Goal: Navigation & Orientation: Find specific page/section

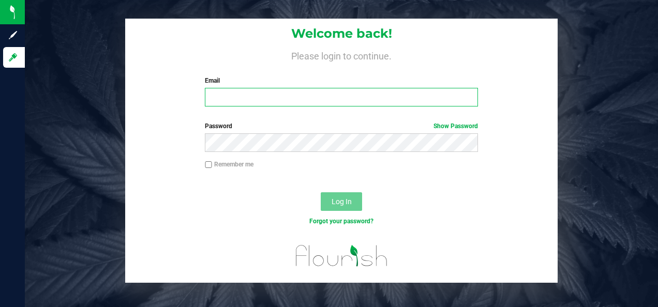
click at [269, 98] on input "Email" at bounding box center [341, 97] width 273 height 19
type input "[PERSON_NAME][EMAIL_ADDRESS][DOMAIN_NAME]"
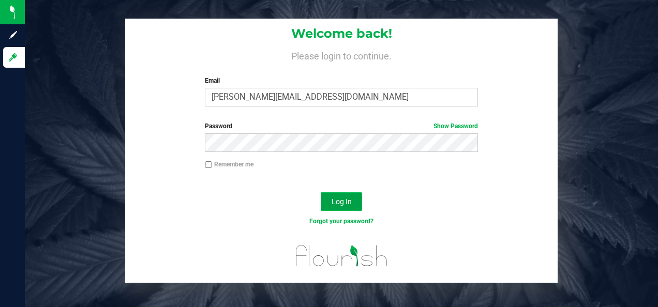
click at [339, 203] on span "Log In" at bounding box center [341, 202] width 20 height 8
click at [321, 192] on button "Log In" at bounding box center [341, 201] width 41 height 19
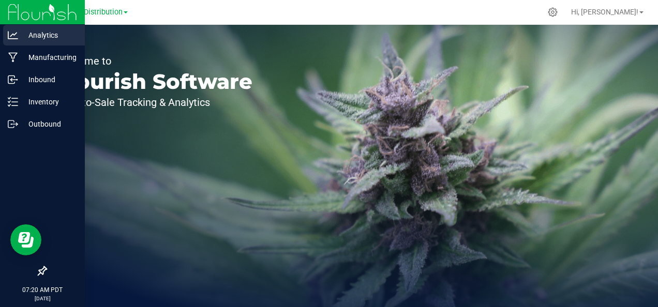
click at [9, 37] on icon at bounding box center [13, 35] width 10 height 10
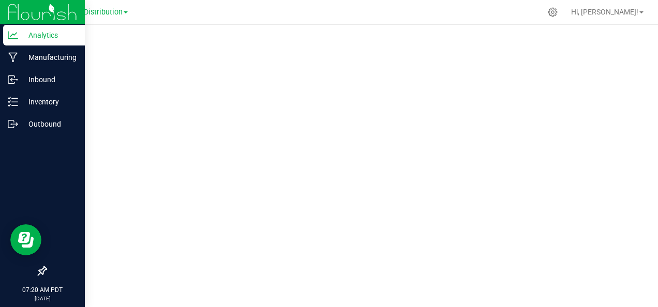
click at [46, 8] on img at bounding box center [42, 12] width 69 height 24
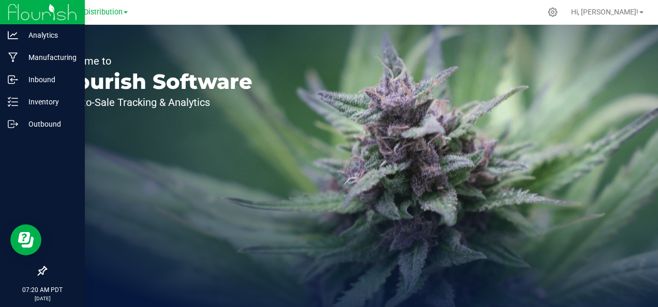
click at [46, 8] on img at bounding box center [42, 12] width 69 height 24
click at [44, 55] on p "Manufacturing" at bounding box center [49, 57] width 62 height 12
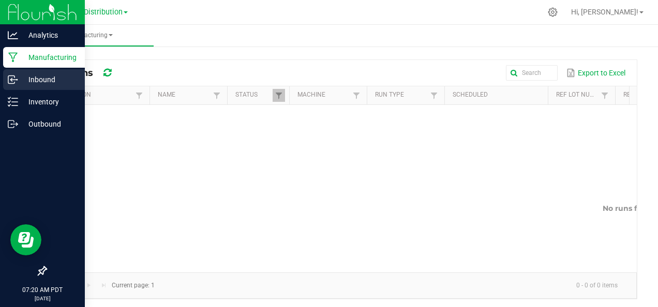
click at [16, 81] on icon at bounding box center [13, 79] width 10 height 10
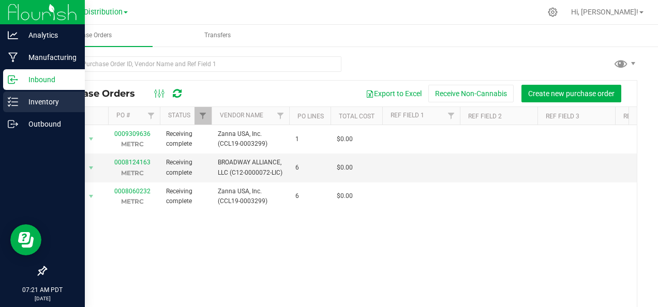
click at [27, 100] on p "Inventory" at bounding box center [49, 102] width 62 height 12
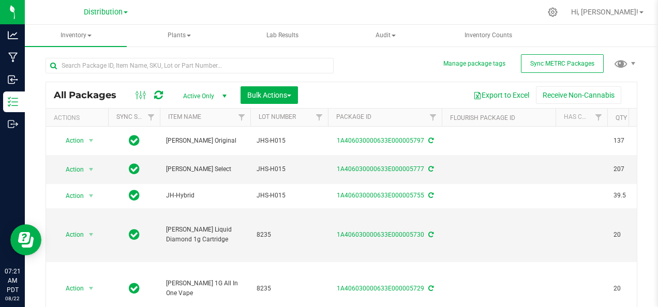
click at [127, 9] on link "Distribution" at bounding box center [106, 12] width 44 height 10
click at [110, 56] on link "Manufacturing" at bounding box center [105, 50] width 151 height 14
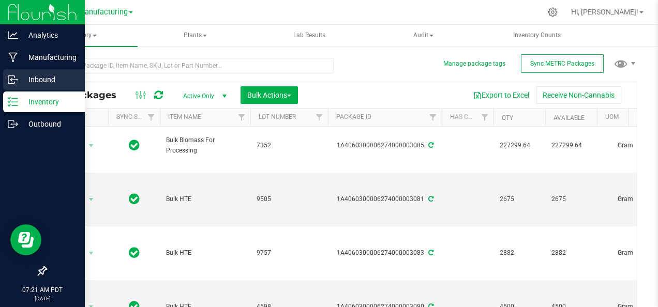
scroll to position [7, 0]
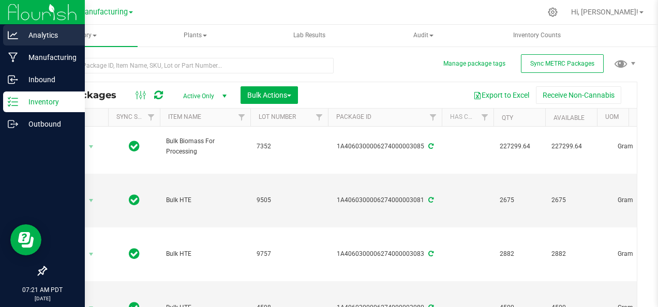
click at [43, 37] on p "Analytics" at bounding box center [49, 35] width 62 height 12
